Goal: Transaction & Acquisition: Purchase product/service

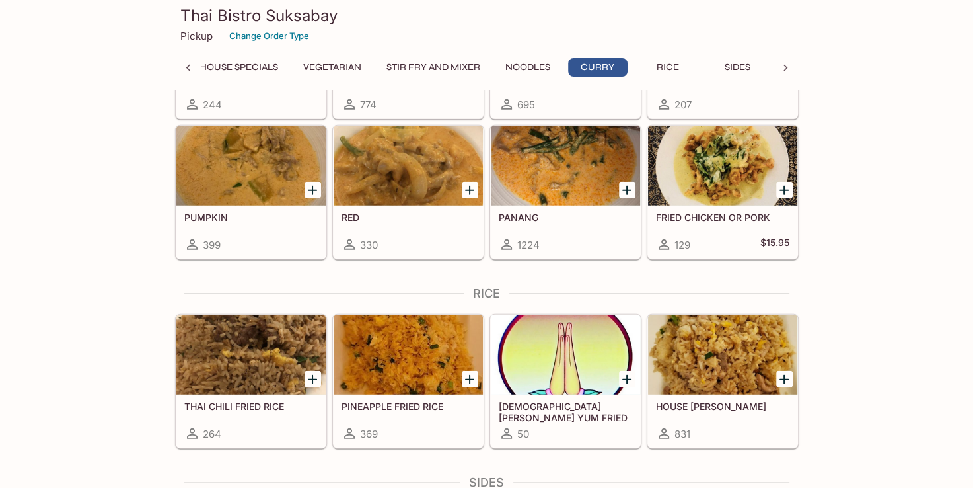
scroll to position [3481, 0]
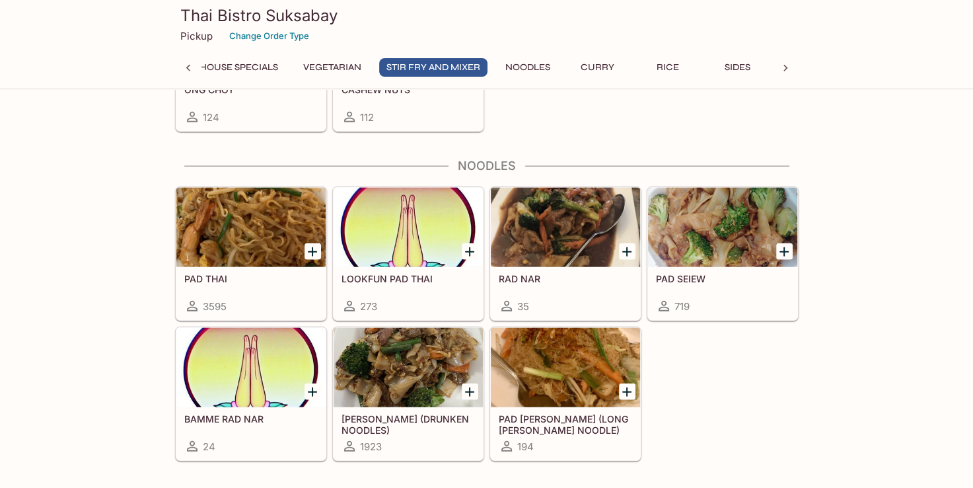
scroll to position [2931, 0]
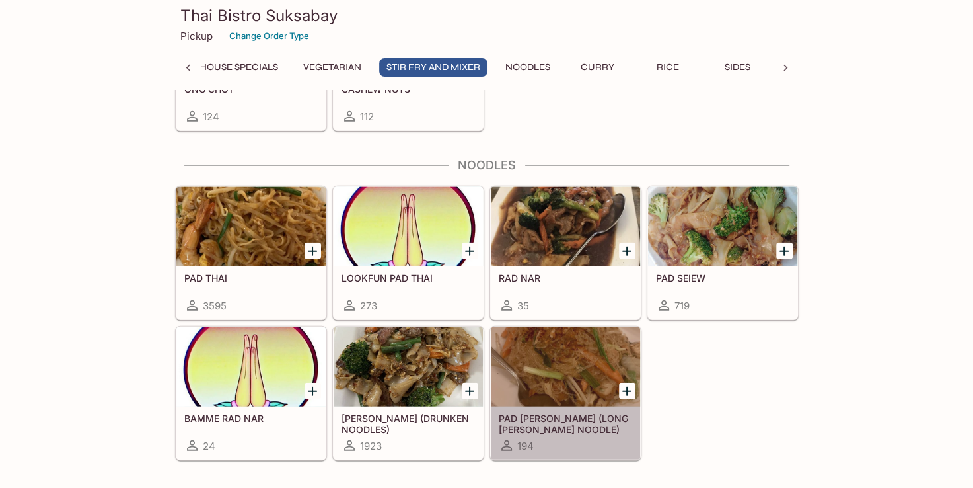
click at [546, 369] on div at bounding box center [565, 366] width 149 height 79
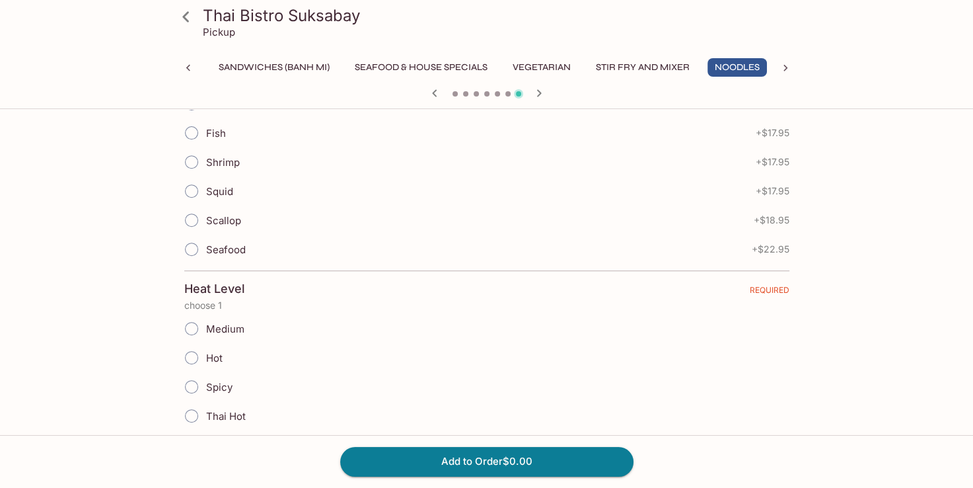
scroll to position [473, 0]
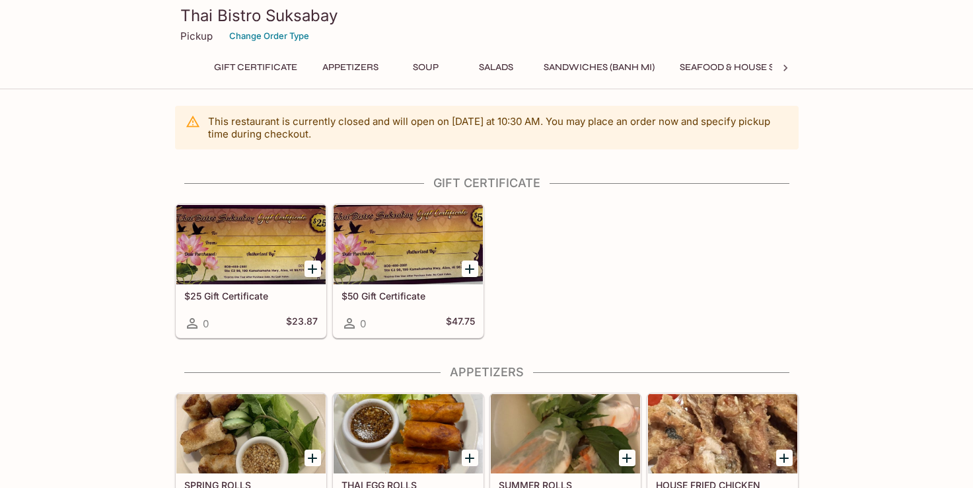
scroll to position [465, 0]
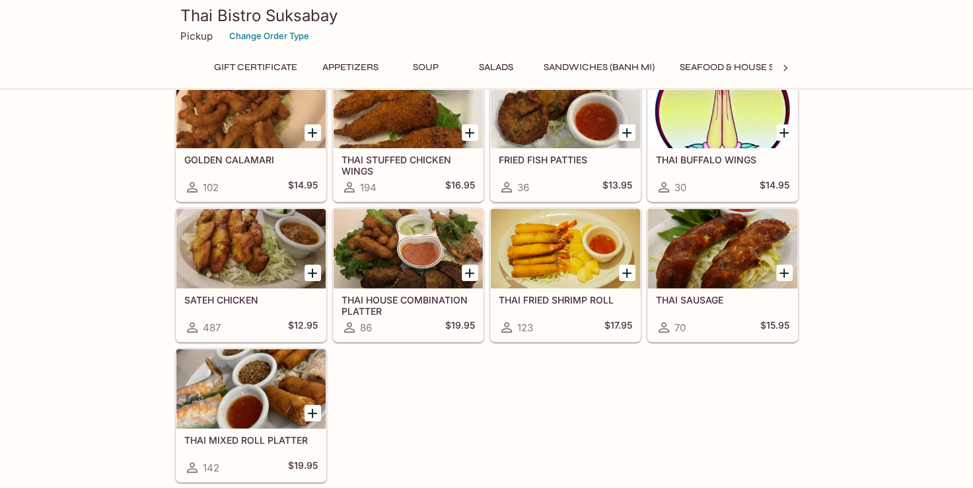
click at [254, 405] on div at bounding box center [250, 388] width 149 height 79
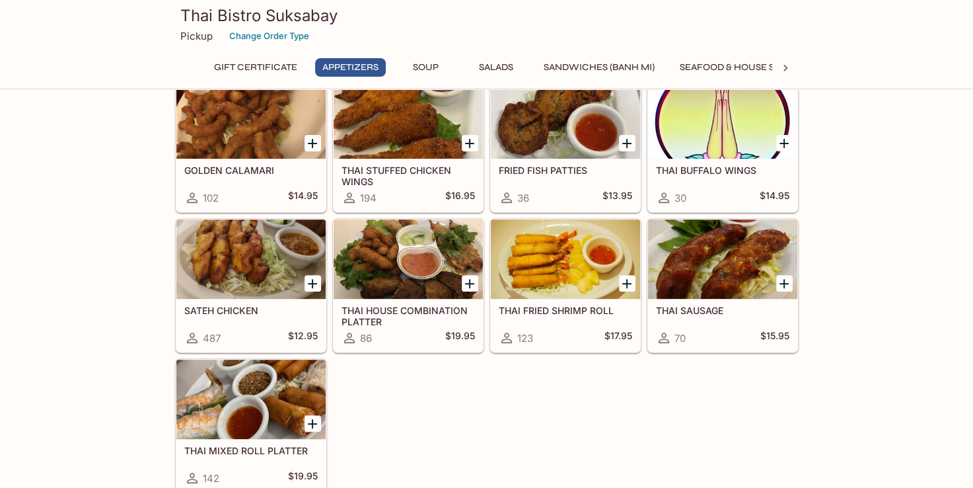
scroll to position [455, 0]
click at [389, 266] on div at bounding box center [408, 258] width 149 height 79
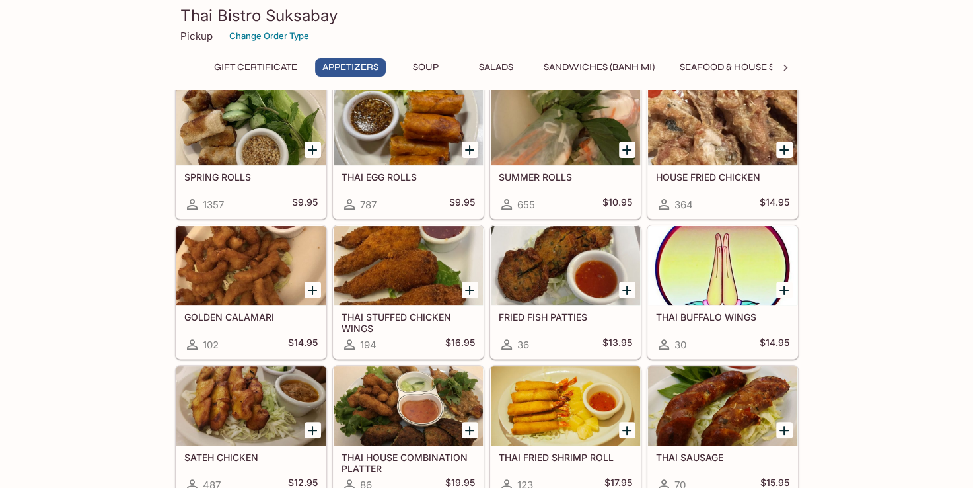
scroll to position [300, 0]
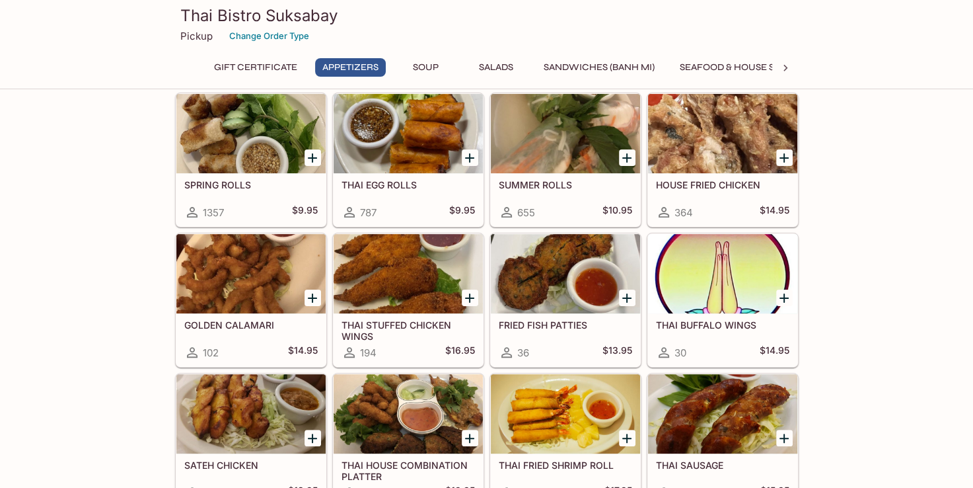
click at [238, 124] on div at bounding box center [250, 133] width 149 height 79
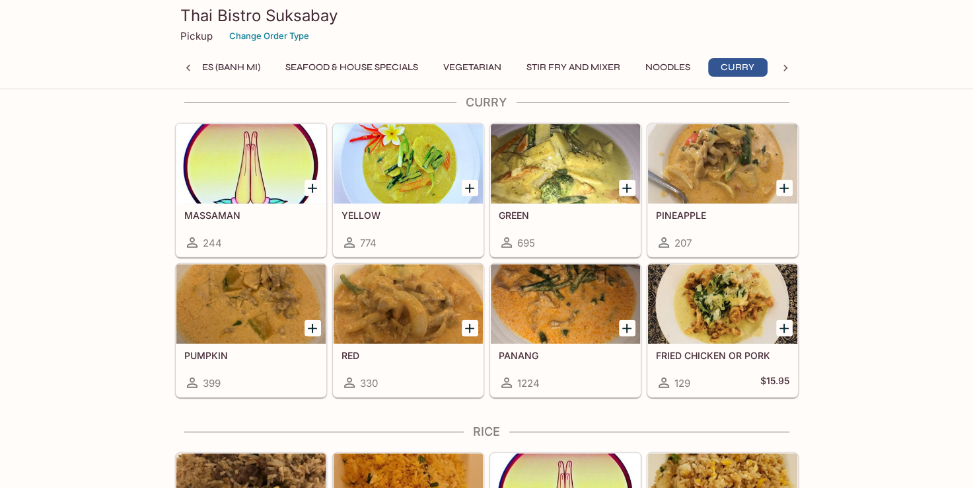
scroll to position [3306, 0]
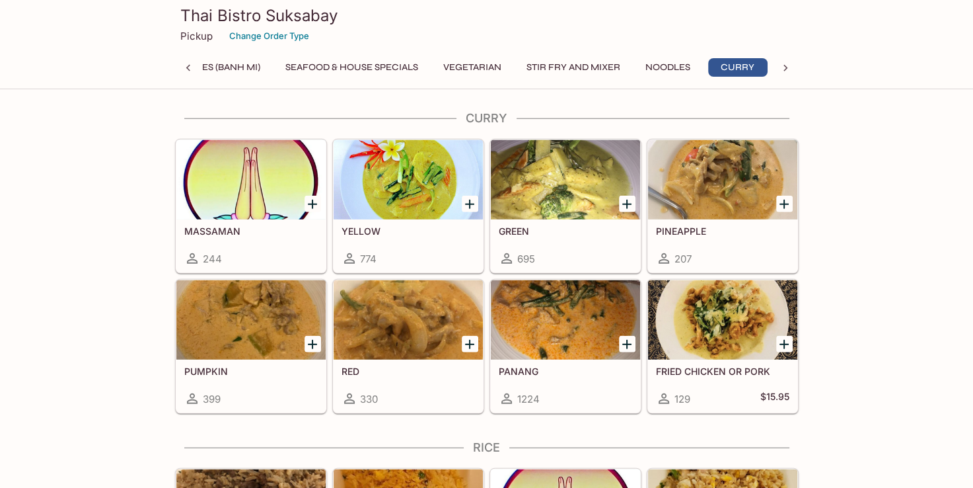
click at [550, 225] on h5 "GREEN" at bounding box center [565, 230] width 133 height 11
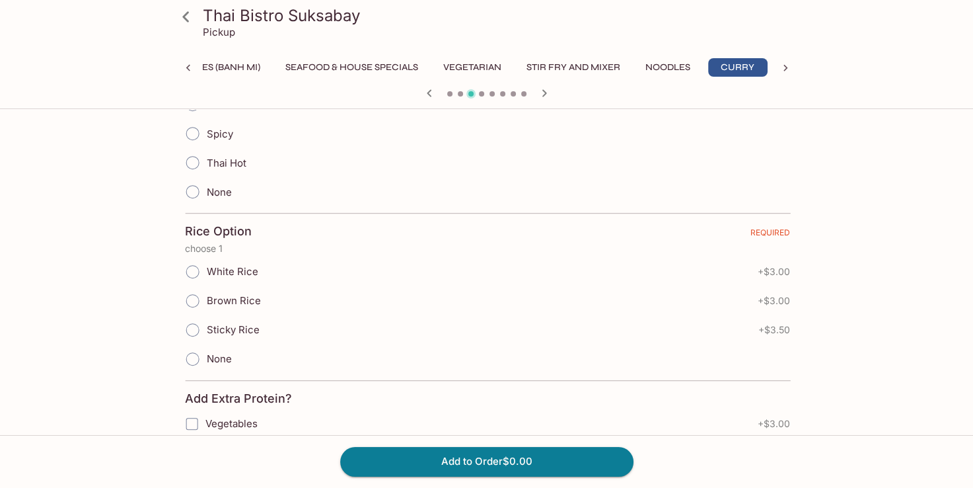
scroll to position [726, 0]
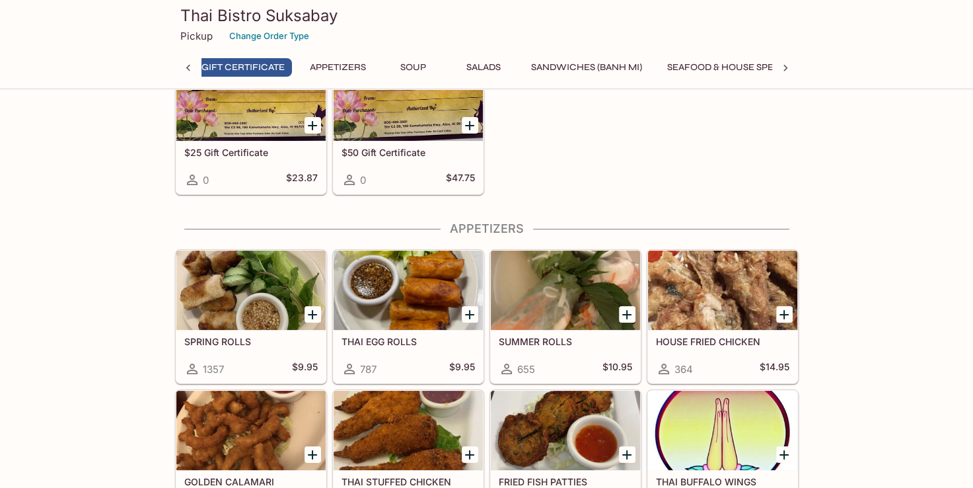
scroll to position [0, 5]
